Goal: Task Accomplishment & Management: Use online tool/utility

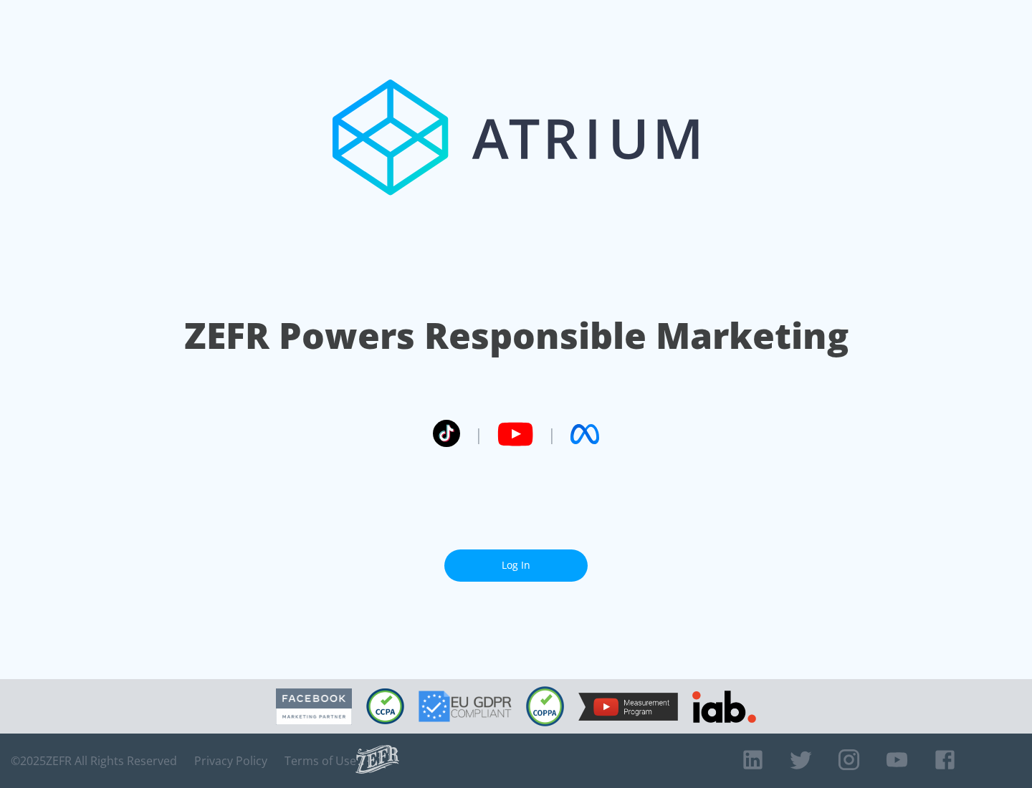
click at [516, 565] on link "Log In" at bounding box center [515, 566] width 143 height 32
